Goal: Information Seeking & Learning: Find specific fact

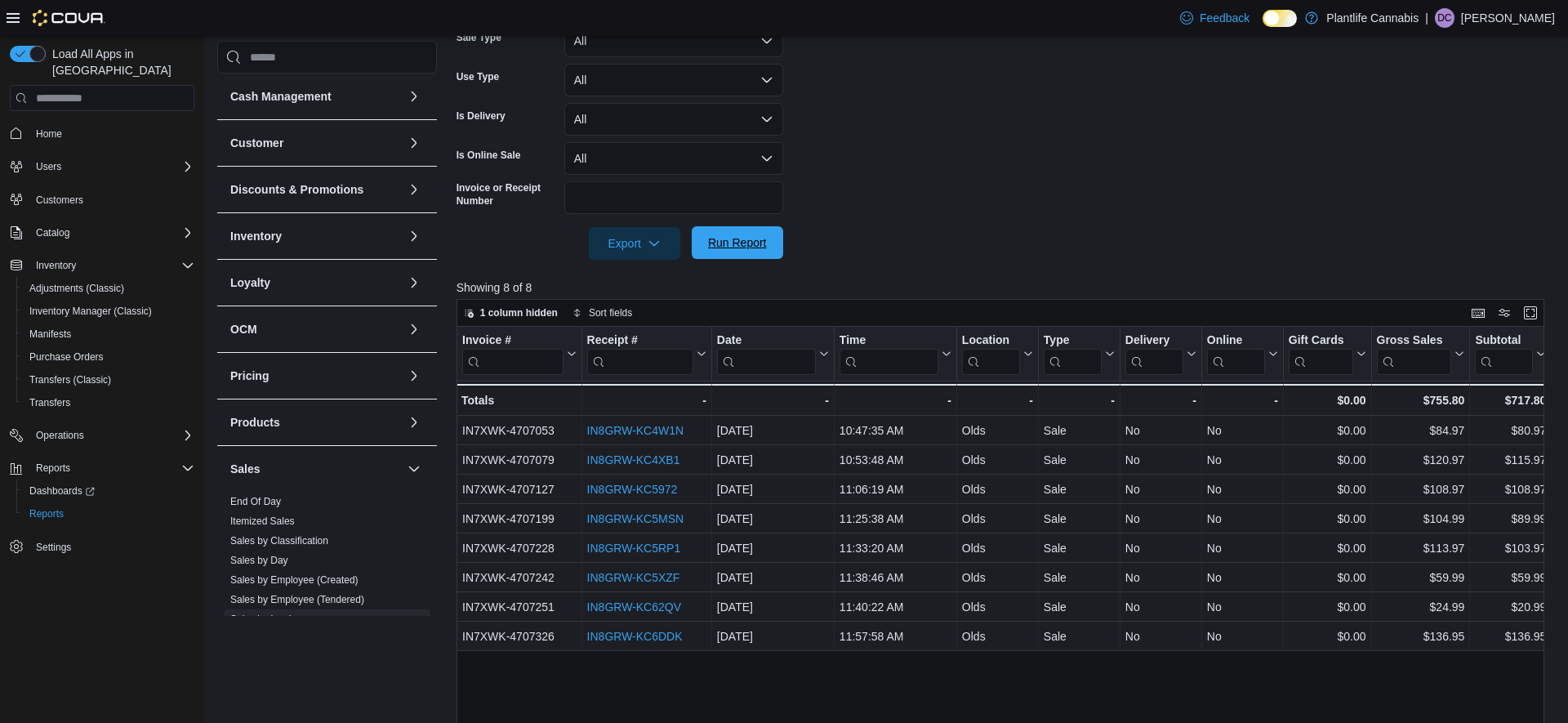
scroll to position [92, 0]
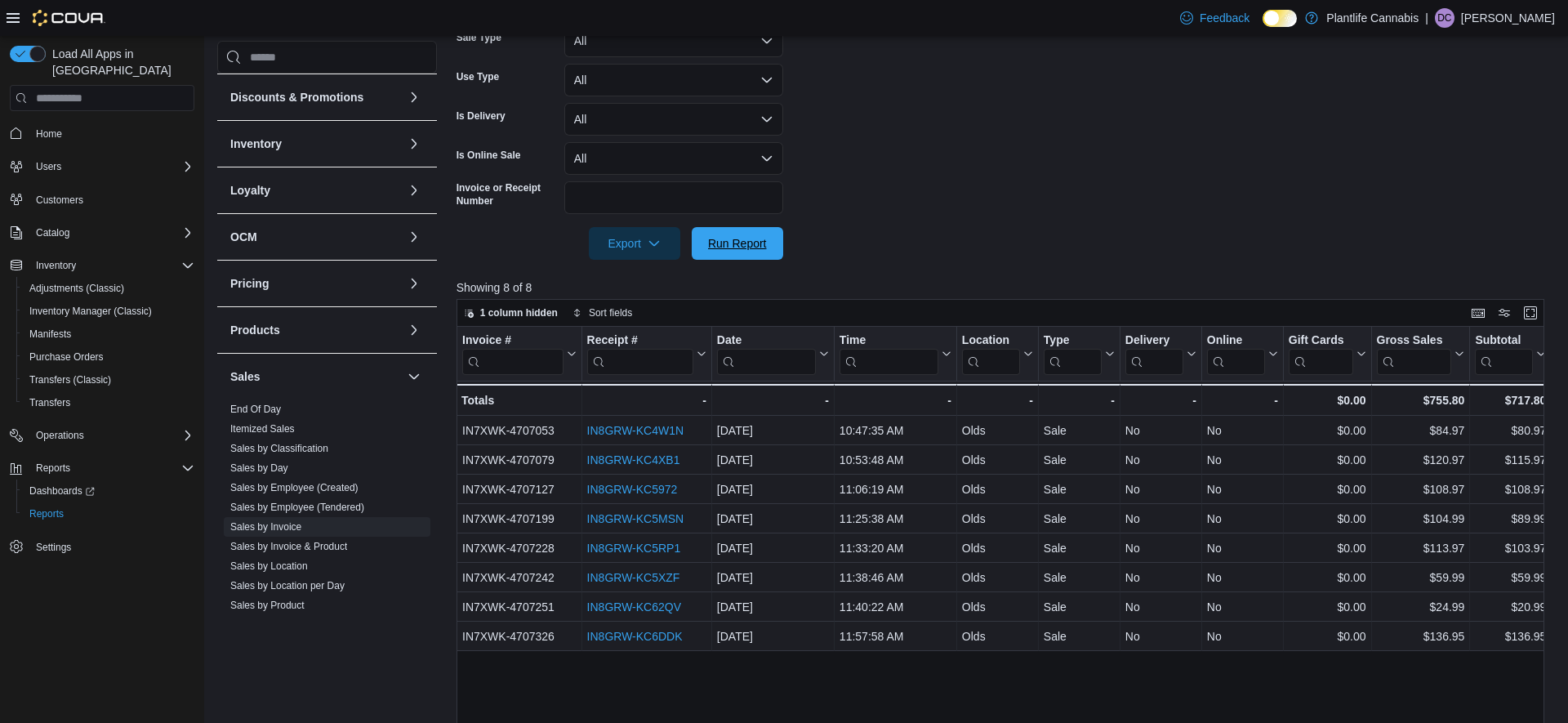
drag, startPoint x: 753, startPoint y: 244, endPoint x: 930, endPoint y: 229, distance: 177.6
click at [753, 244] on span "Run Report" at bounding box center [737, 242] width 59 height 16
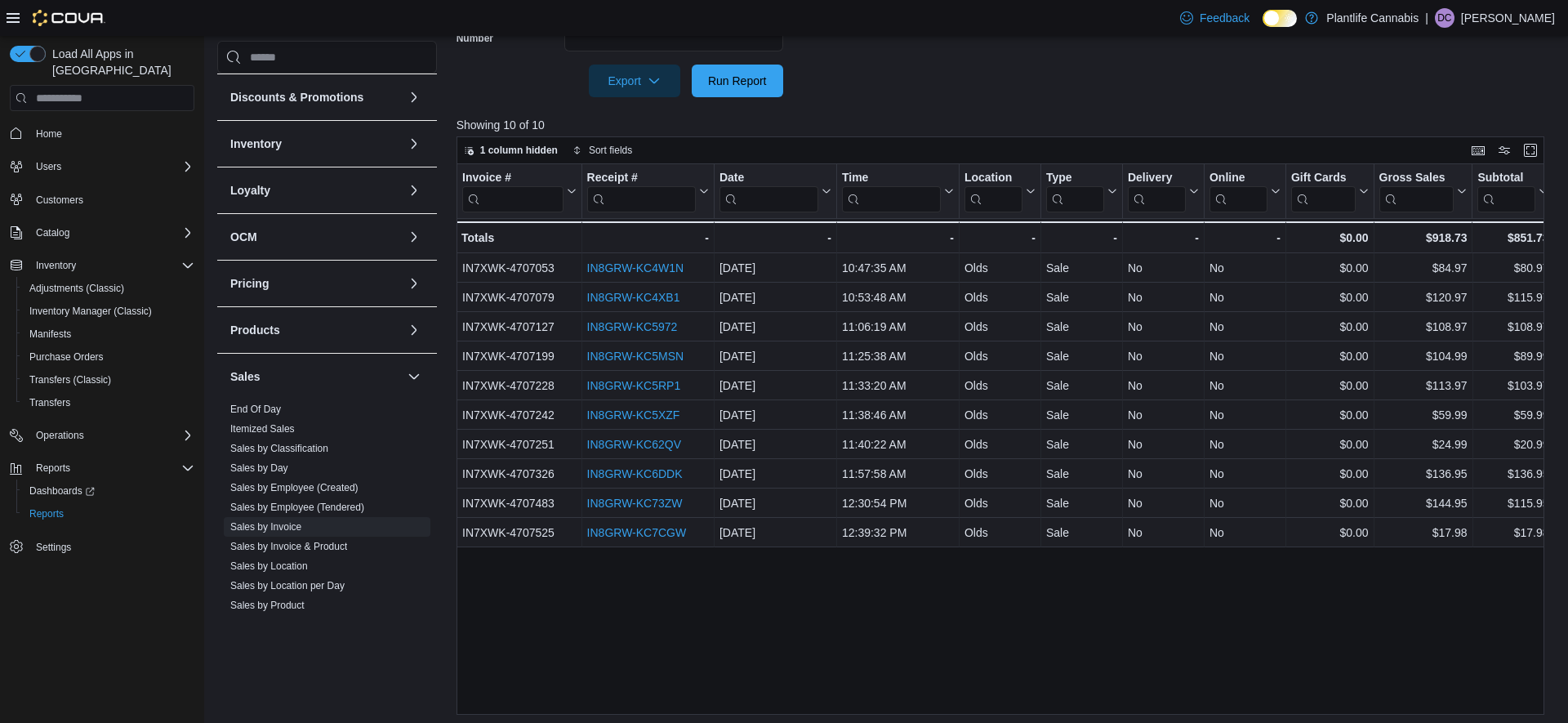
scroll to position [524, 0]
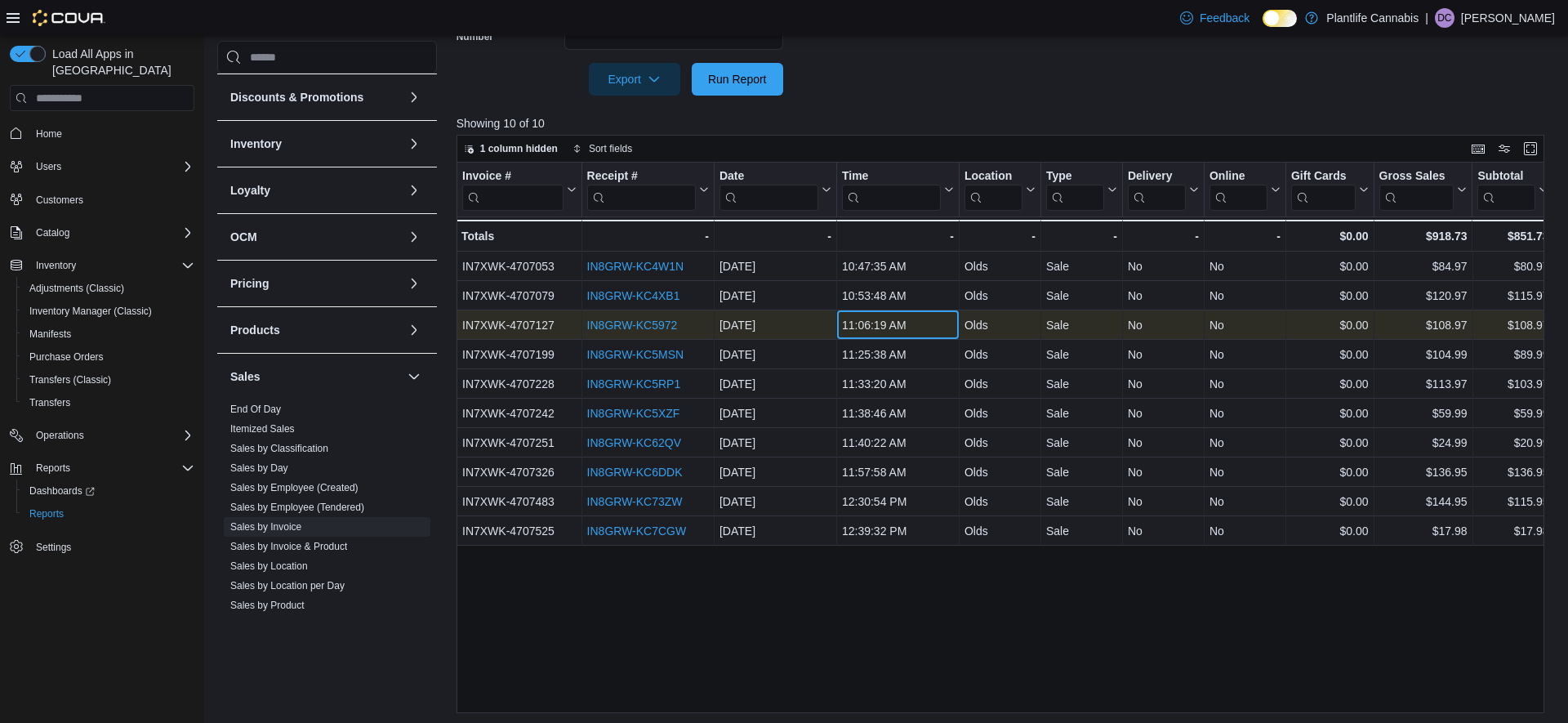
click at [896, 333] on div "11:06:19 AM" at bounding box center [898, 325] width 112 height 20
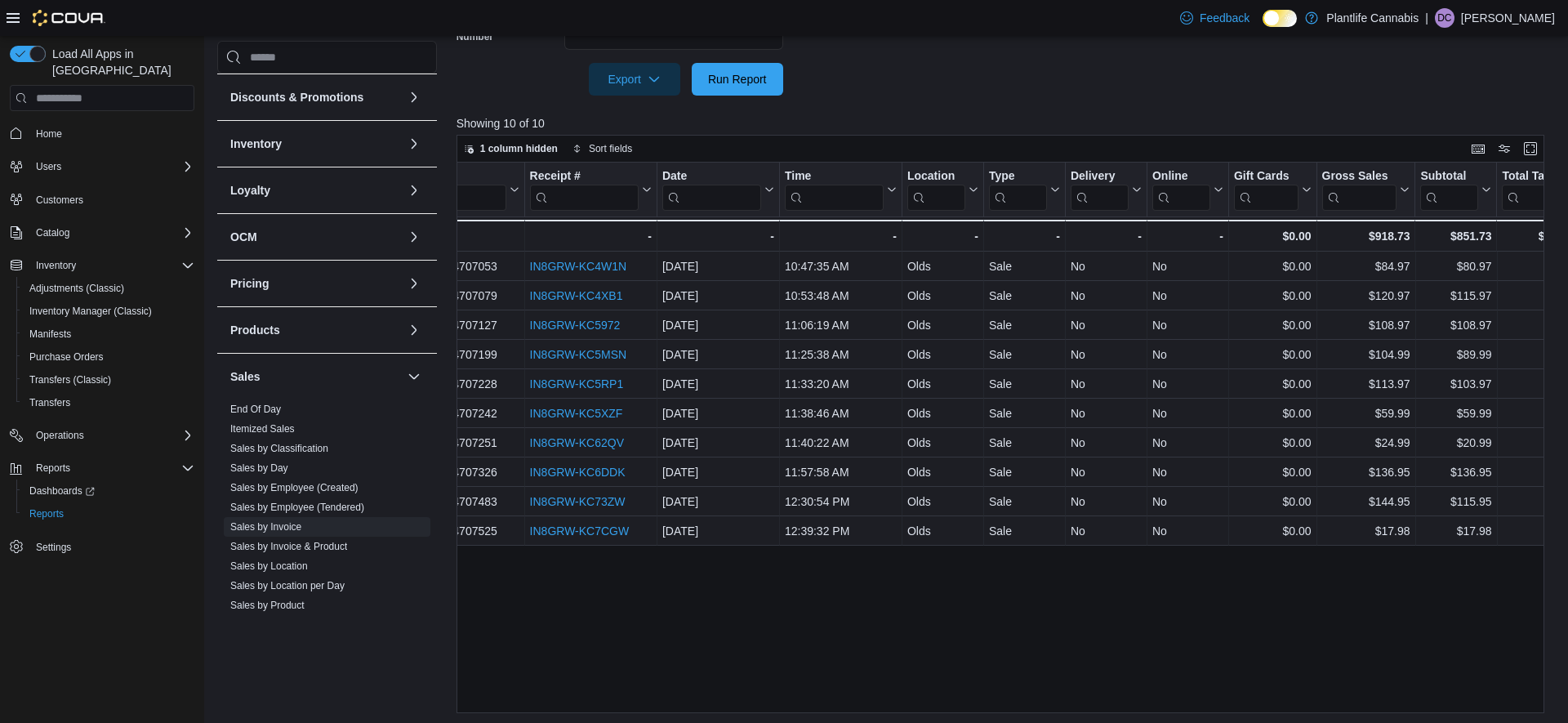
scroll to position [0, 0]
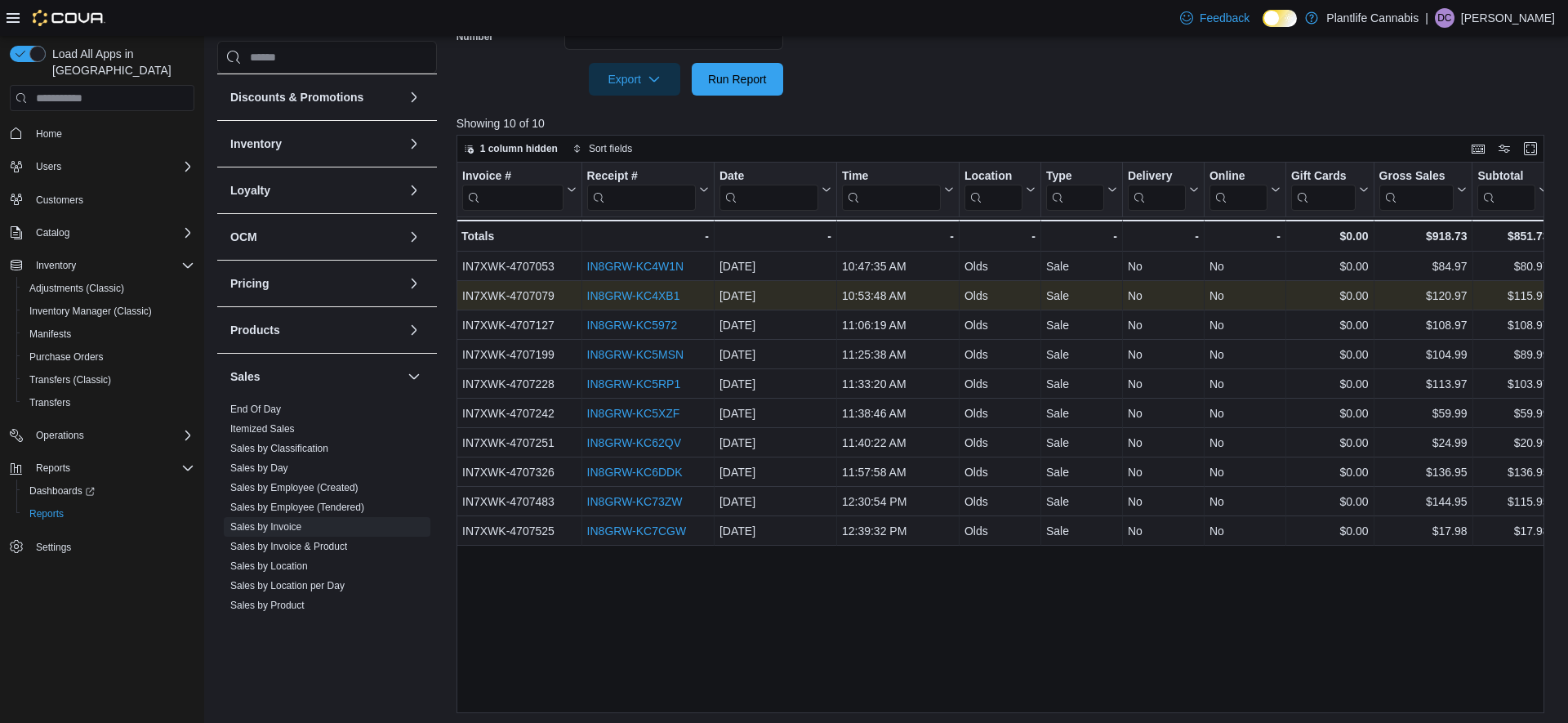
click at [672, 296] on link "IN8GRW-KC4XB1" at bounding box center [632, 296] width 93 height 13
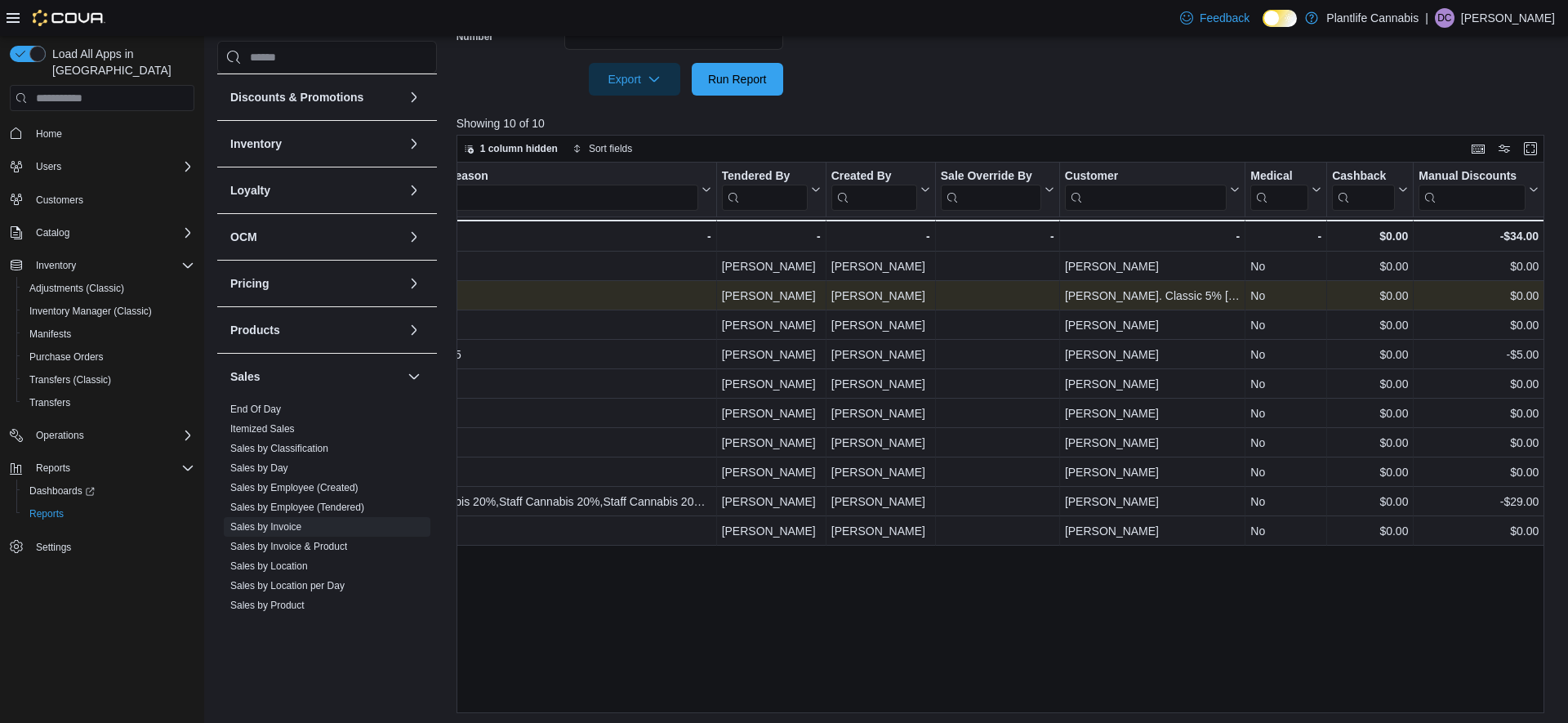
scroll to position [0, 1945]
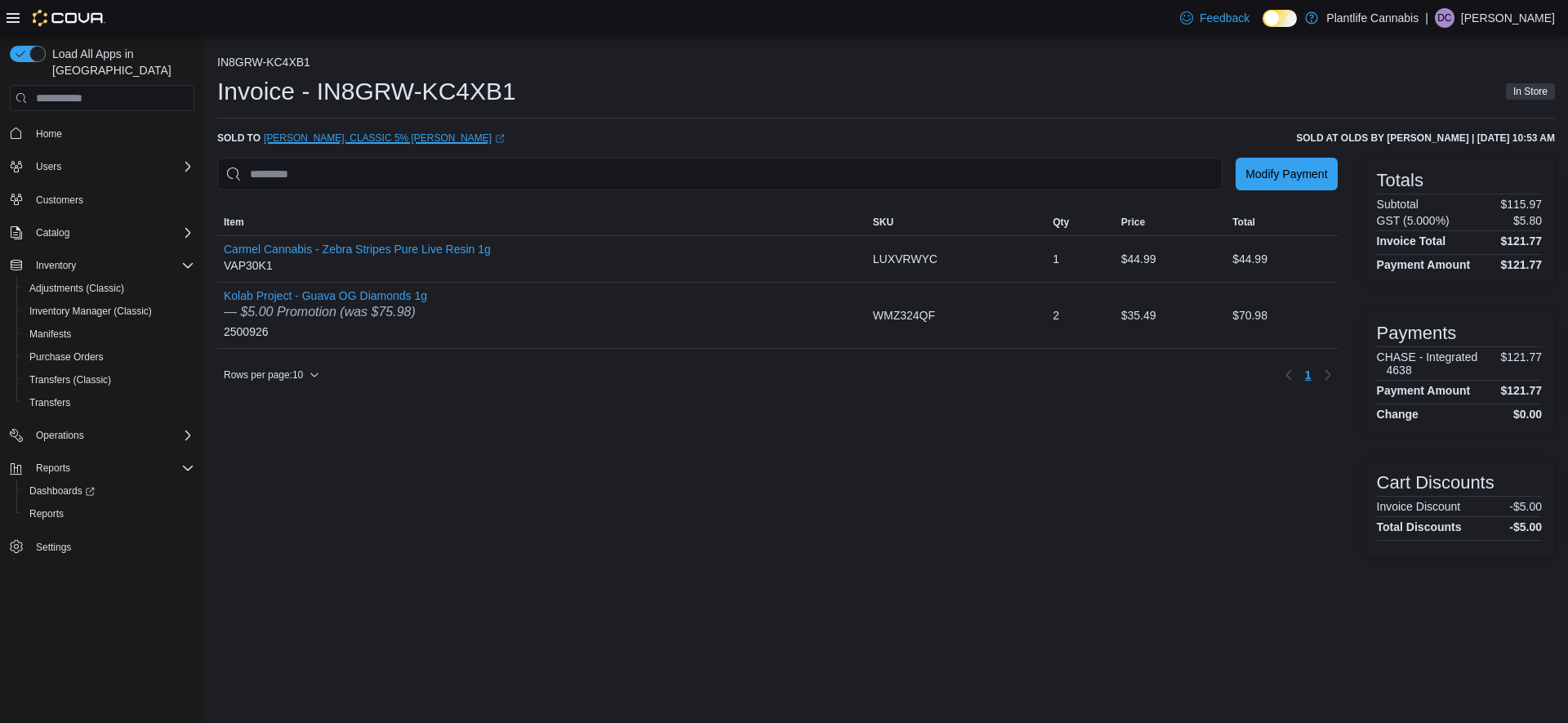
click at [379, 135] on link "[PERSON_NAME]. Classic 5% [PERSON_NAME] (opens in a new tab or window)" at bounding box center [384, 138] width 241 height 13
